Goal: Information Seeking & Learning: Learn about a topic

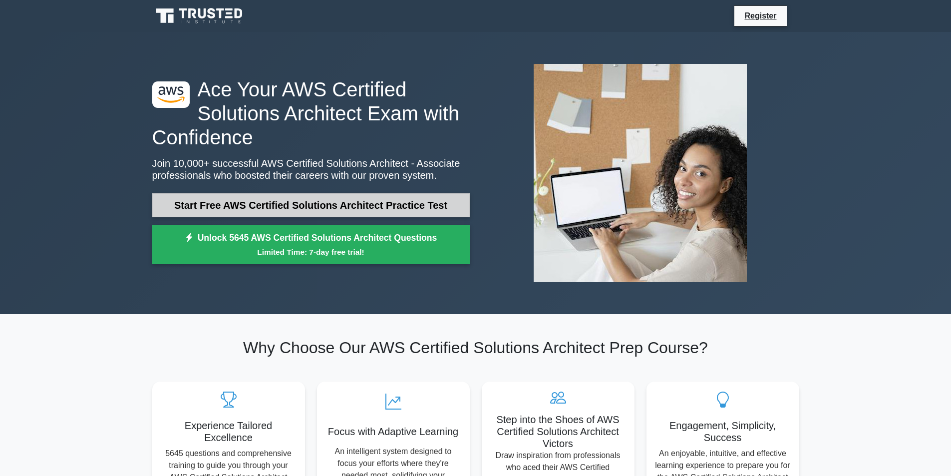
click at [297, 210] on link "Start Free AWS Certified Solutions Architect Practice Test" at bounding box center [310, 205] width 317 height 24
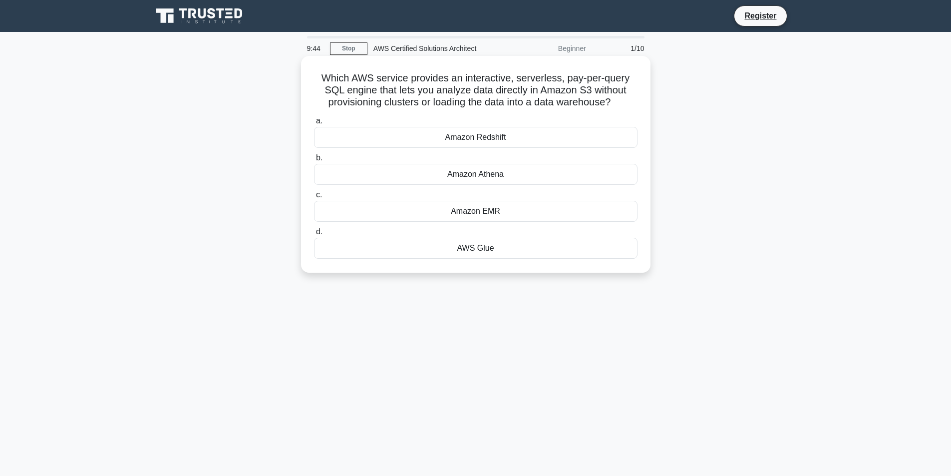
click at [470, 137] on div "Amazon Redshift" at bounding box center [475, 137] width 323 height 21
click at [314, 124] on input "a. Amazon Redshift" at bounding box center [314, 121] width 0 height 6
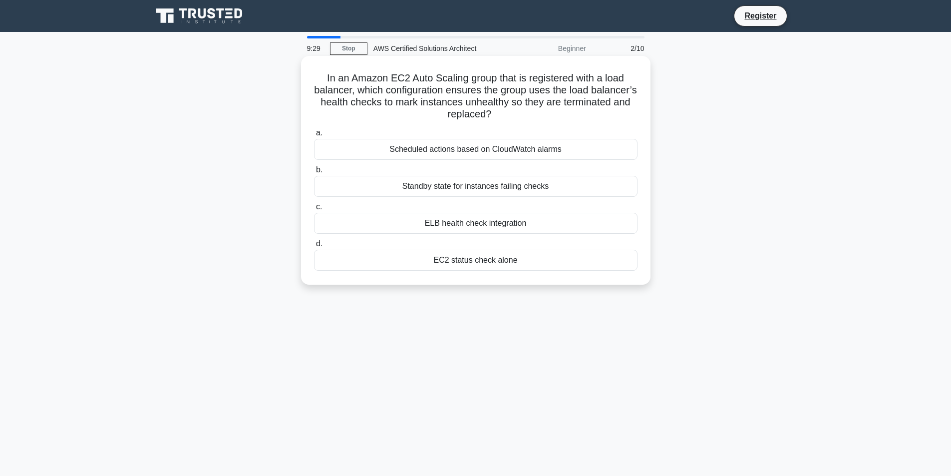
click at [553, 224] on div "ELB health check integration" at bounding box center [475, 223] width 323 height 21
click at [314, 210] on input "c. ELB health check integration" at bounding box center [314, 207] width 0 height 6
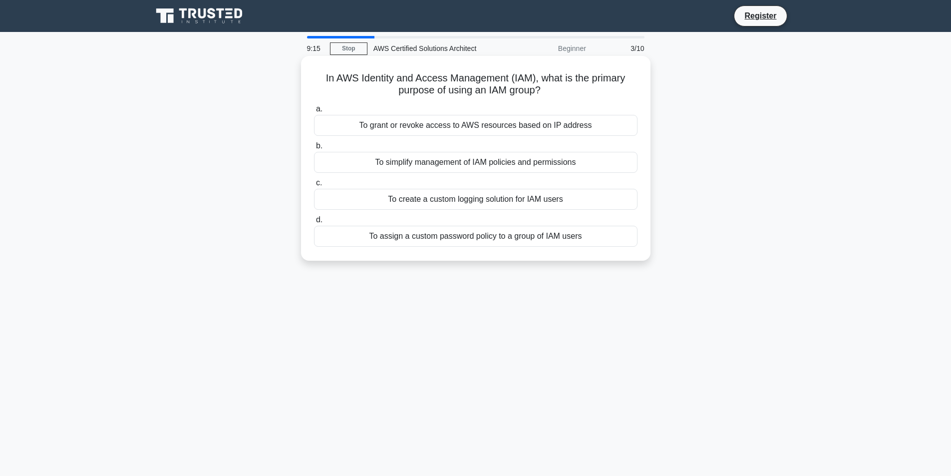
click at [589, 168] on div "To simplify management of IAM policies and permissions" at bounding box center [475, 162] width 323 height 21
click at [314, 149] on input "b. To simplify management of IAM policies and permissions" at bounding box center [314, 146] width 0 height 6
click at [472, 162] on div "A group of tasks that share the same configuration and roll out together" at bounding box center [475, 162] width 323 height 21
click at [314, 149] on input "b. A group of tasks that share the same configuration and roll out together" at bounding box center [314, 146] width 0 height 6
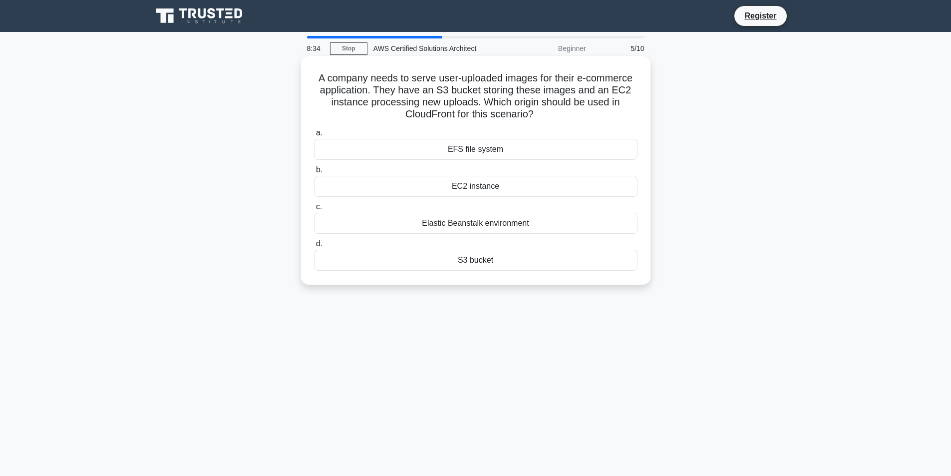
click at [538, 262] on div "S3 bucket" at bounding box center [475, 260] width 323 height 21
click at [314, 247] on input "d. S3 bucket" at bounding box center [314, 244] width 0 height 6
